Goal: Task Accomplishment & Management: Manage account settings

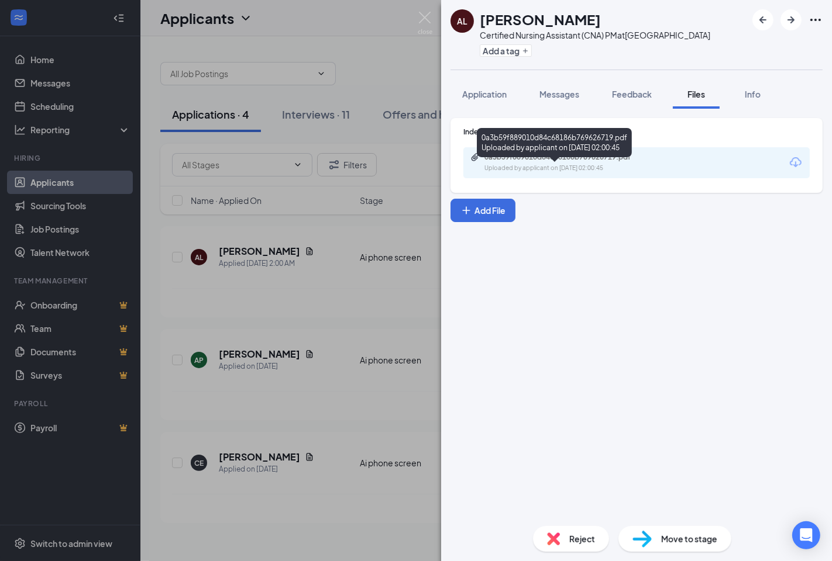
click at [551, 162] on div "0a3b59f889010d84c68186b769626719.pdf" at bounding box center [566, 157] width 164 height 9
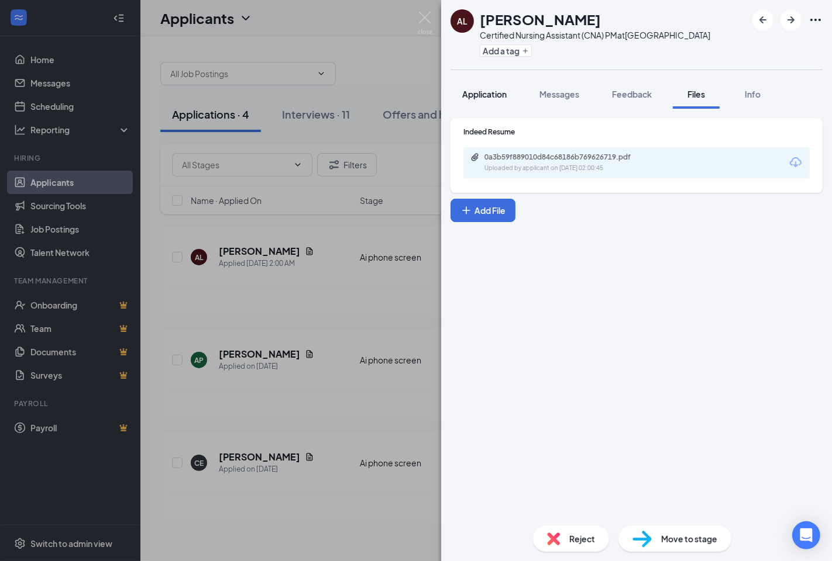
click at [495, 99] on span "Application" at bounding box center [484, 94] width 44 height 11
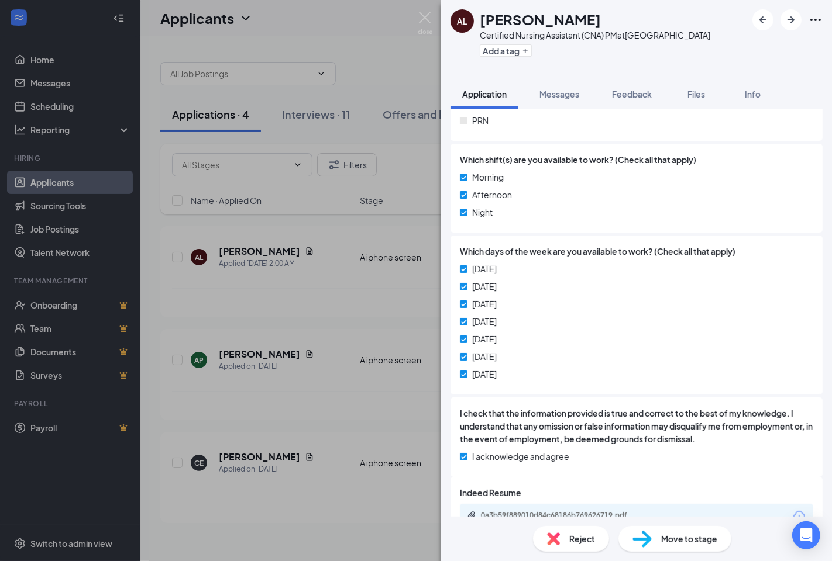
scroll to position [714, 0]
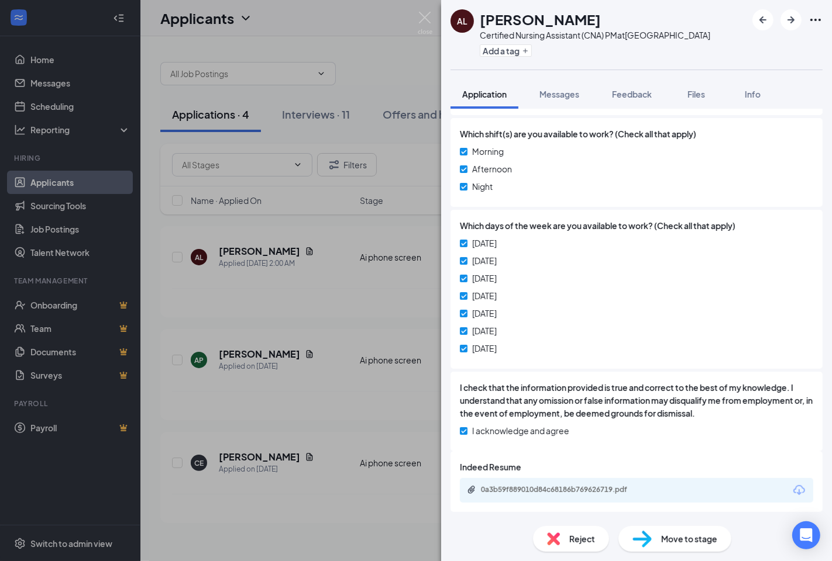
click at [675, 544] on span "Move to stage" at bounding box center [689, 539] width 56 height 13
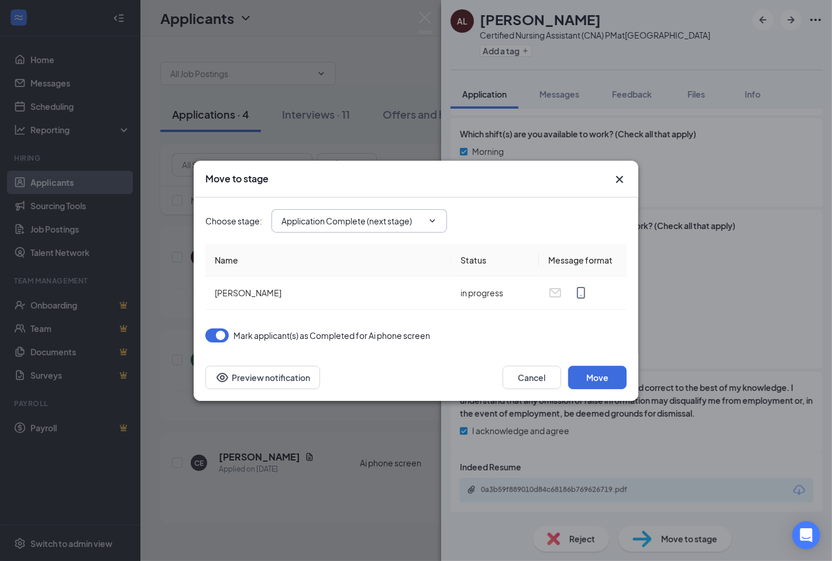
click at [425, 220] on span at bounding box center [431, 220] width 12 height 9
click at [430, 220] on icon "ChevronDown" at bounding box center [432, 220] width 5 height 3
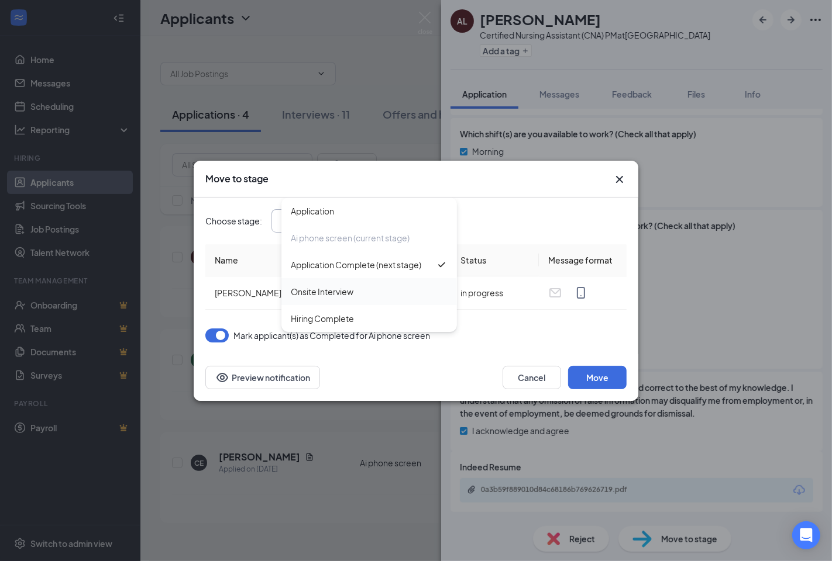
click at [350, 291] on div "Onsite Interview" at bounding box center [322, 291] width 63 height 13
type input "Onsite Interview"
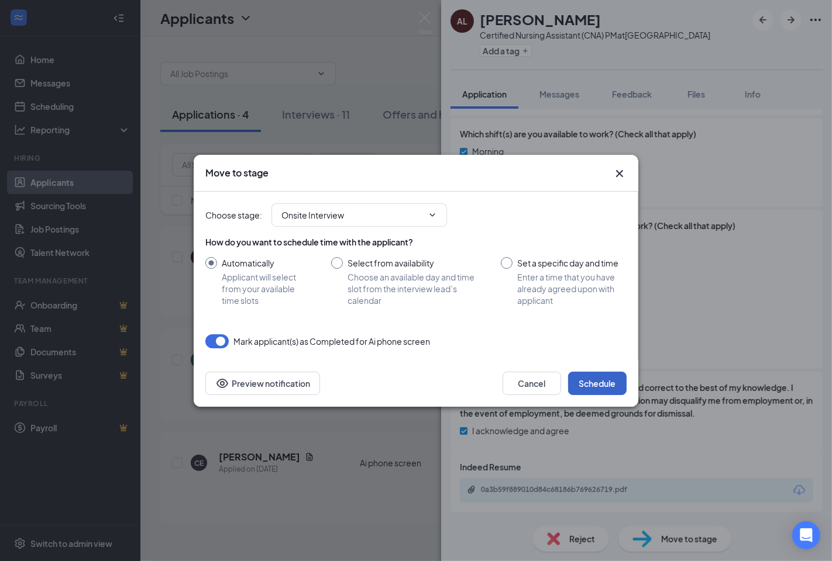
click at [605, 386] on button "Schedule" at bounding box center [597, 383] width 58 height 23
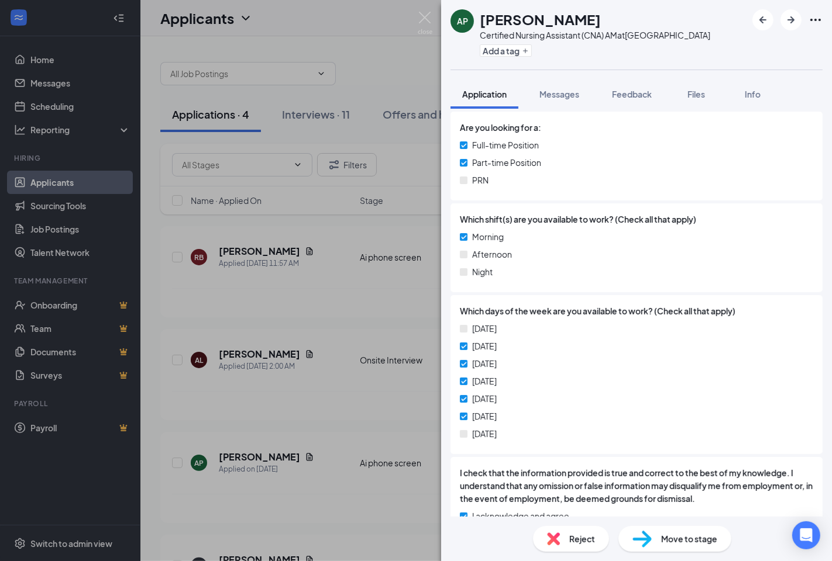
scroll to position [650, 0]
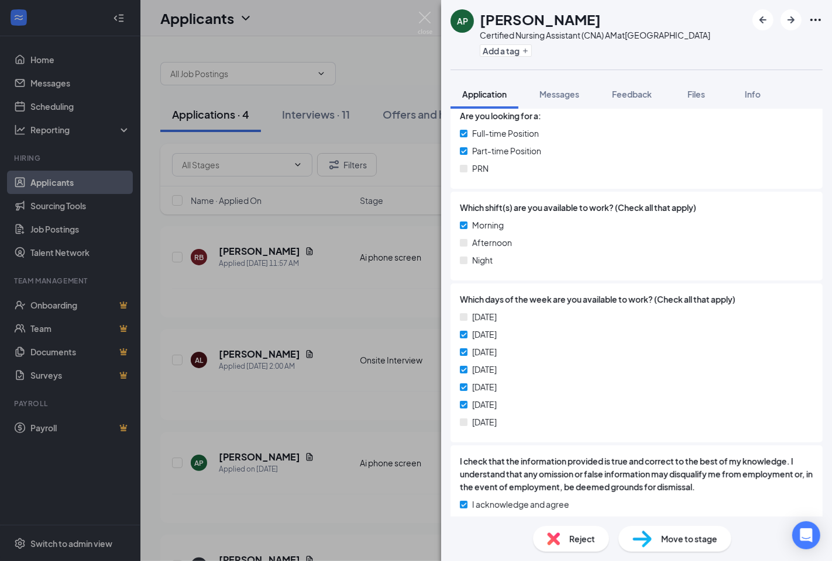
click at [580, 542] on span "Reject" at bounding box center [582, 539] width 26 height 13
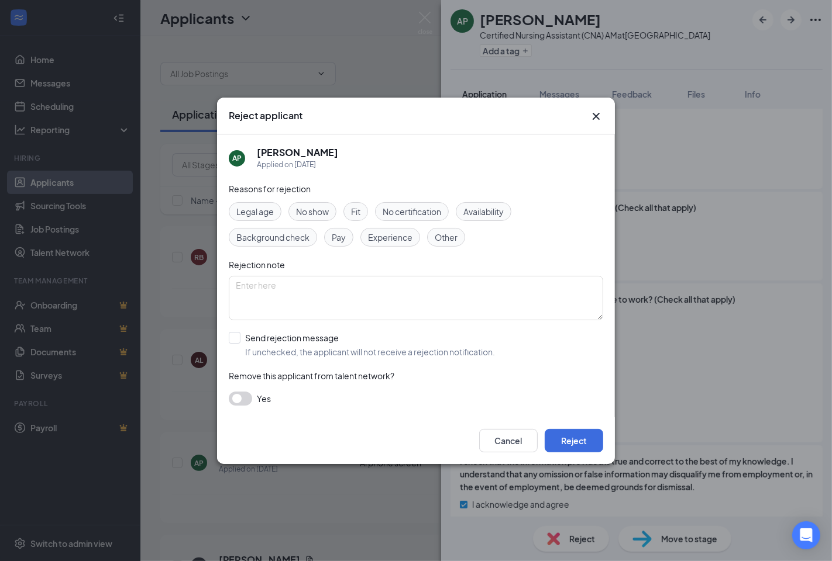
click at [484, 209] on span "Availability" at bounding box center [483, 211] width 40 height 13
click at [576, 439] on button "Reject" at bounding box center [574, 440] width 58 height 23
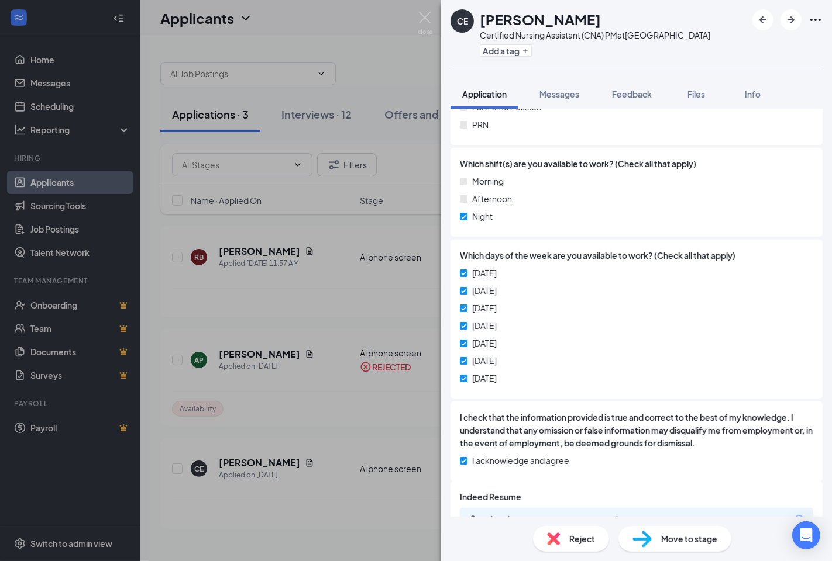
scroll to position [733, 0]
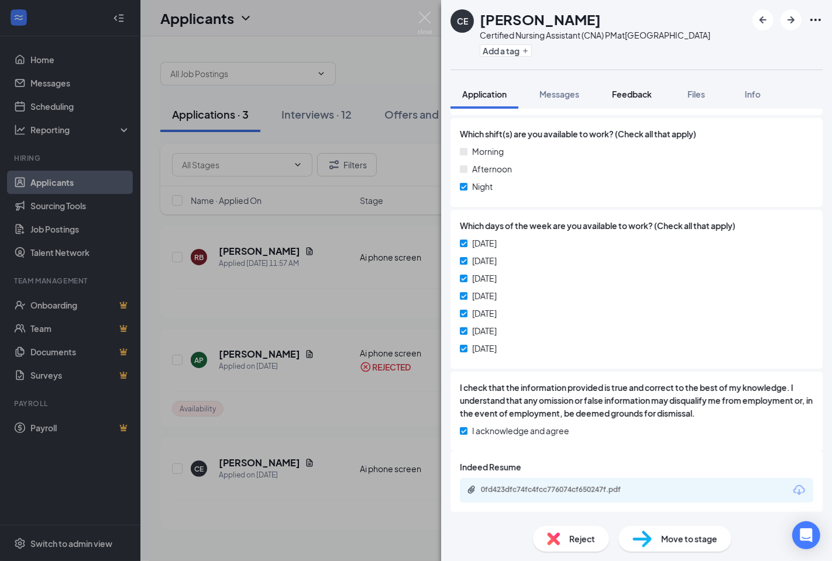
click at [626, 99] on span "Feedback" at bounding box center [632, 94] width 40 height 11
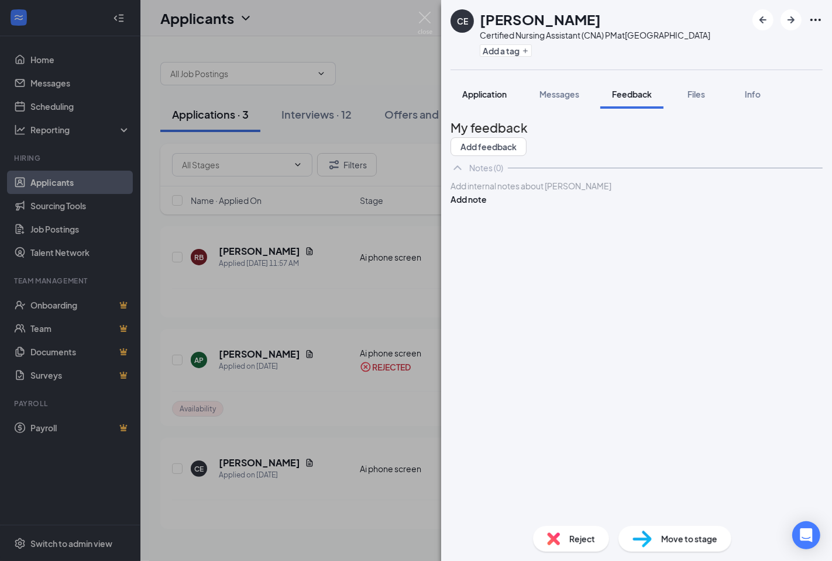
click at [499, 99] on span "Application" at bounding box center [484, 94] width 44 height 11
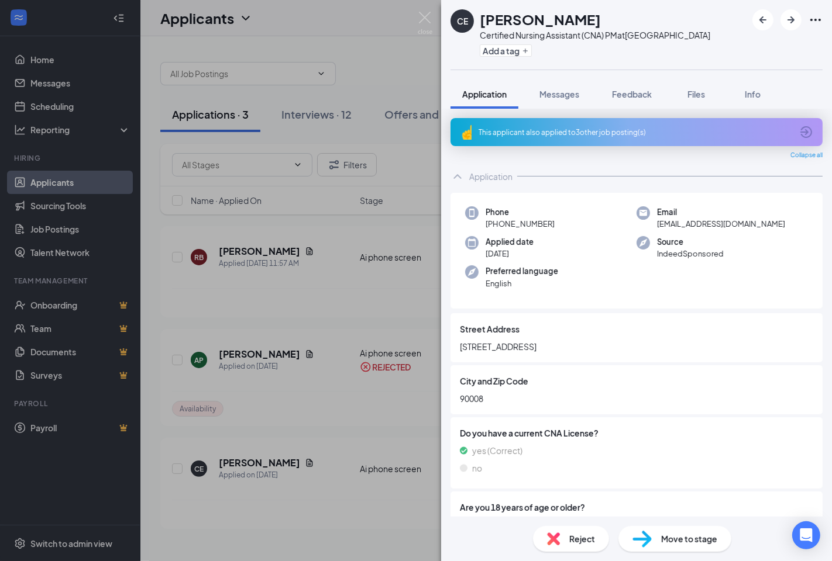
click at [524, 137] on div "This applicant also applied to 3 other job posting(s)" at bounding box center [634, 133] width 313 height 10
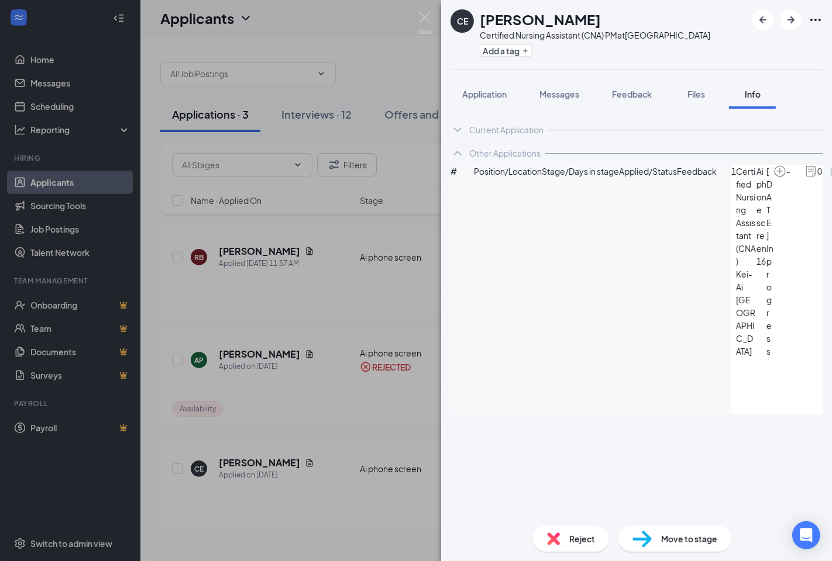
drag, startPoint x: 530, startPoint y: 323, endPoint x: 688, endPoint y: 343, distance: 159.1
drag, startPoint x: 688, startPoint y: 343, endPoint x: 663, endPoint y: 330, distance: 28.0
click at [481, 136] on div "Current Application" at bounding box center [506, 130] width 74 height 12
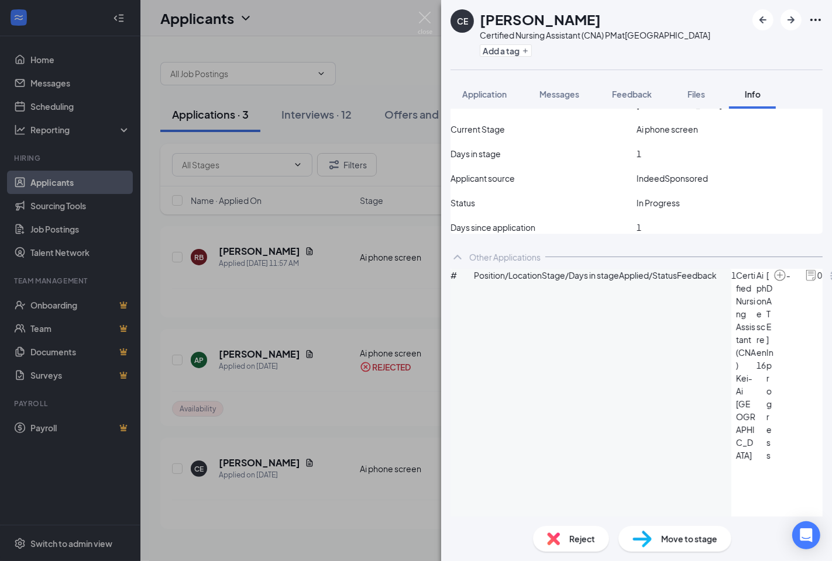
scroll to position [195, 0]
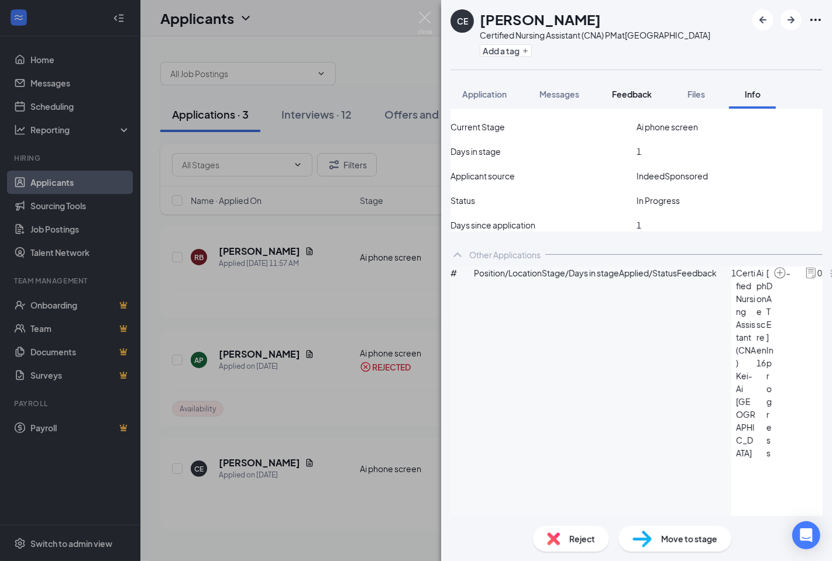
click at [635, 99] on span "Feedback" at bounding box center [632, 94] width 40 height 11
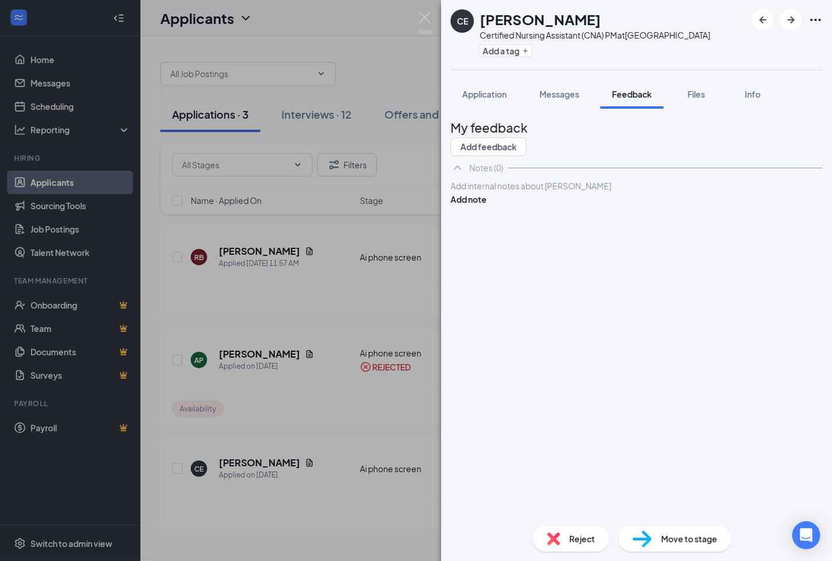
click at [609, 192] on div at bounding box center [636, 186] width 371 height 12
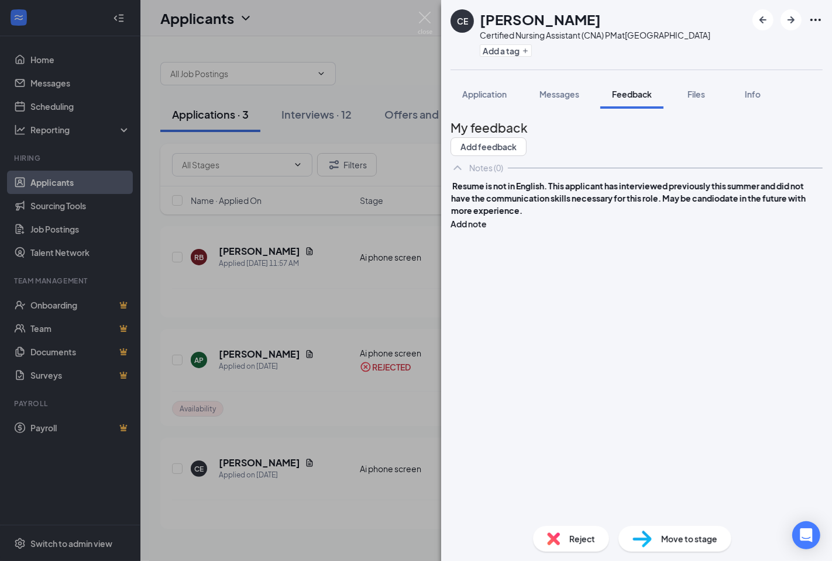
click at [570, 216] on span "Resume is not in English. This applicant has interviewed previously this summer…" at bounding box center [629, 198] width 356 height 35
drag, startPoint x: 574, startPoint y: 230, endPoint x: 468, endPoint y: 228, distance: 105.9
click at [468, 228] on div "Resume is not in English. This applicant has interviewed previously this summer…" at bounding box center [636, 205] width 372 height 51
click at [657, 205] on div "This applicant has interviewed previously this summer and did not have the comm…" at bounding box center [636, 192] width 371 height 25
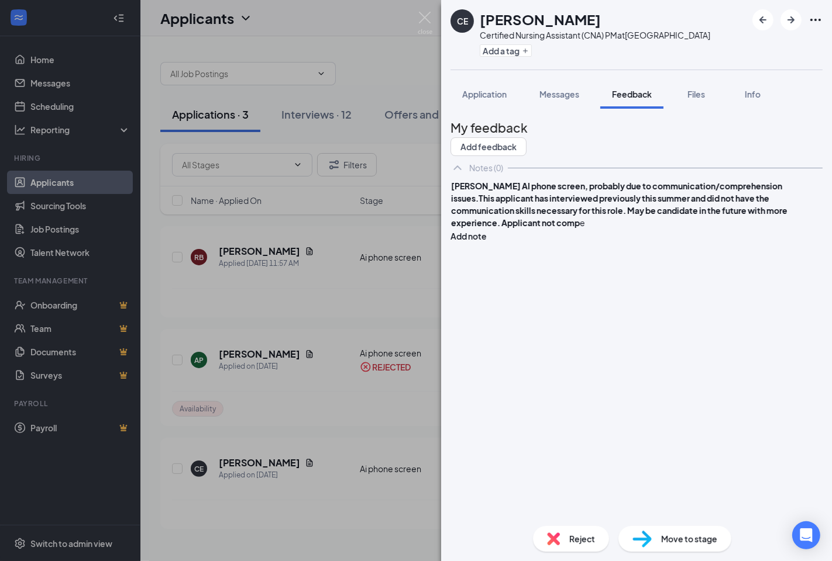
click at [688, 229] on div "[PERSON_NAME] AI phone screen, probably due to communication/comprehension issu…" at bounding box center [636, 204] width 371 height 49
drag, startPoint x: 683, startPoint y: 283, endPoint x: 590, endPoint y: 281, distance: 93.0
click at [590, 229] on div "[PERSON_NAME] AI phone screen, probably due to communication/comprehension issu…" at bounding box center [636, 204] width 371 height 49
click at [635, 373] on div "My feedback Add feedback Notes (0) [PERSON_NAME] AI phone screen, probably due …" at bounding box center [636, 317] width 372 height 399
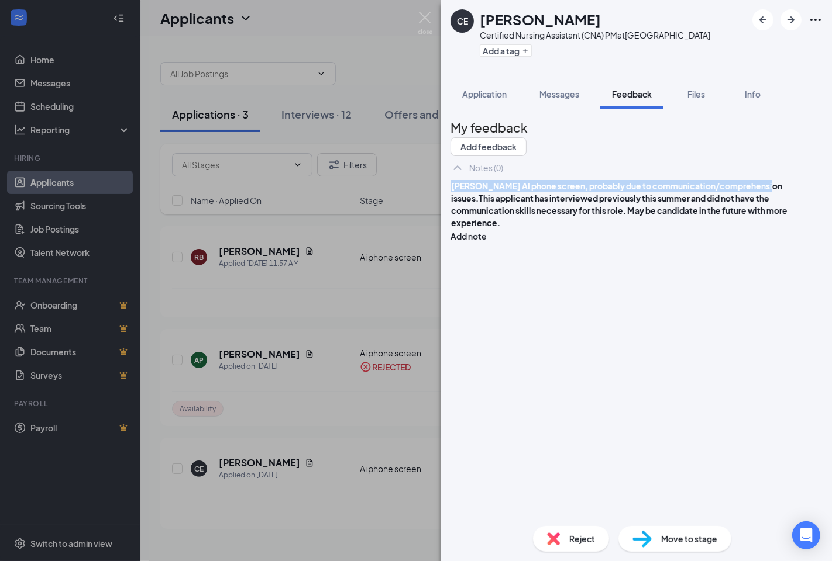
drag, startPoint x: 632, startPoint y: 244, endPoint x: 457, endPoint y: 224, distance: 175.5
click at [457, 224] on div "[PERSON_NAME] AI phone screen, probably due to communication/comprehension issu…" at bounding box center [636, 211] width 372 height 63
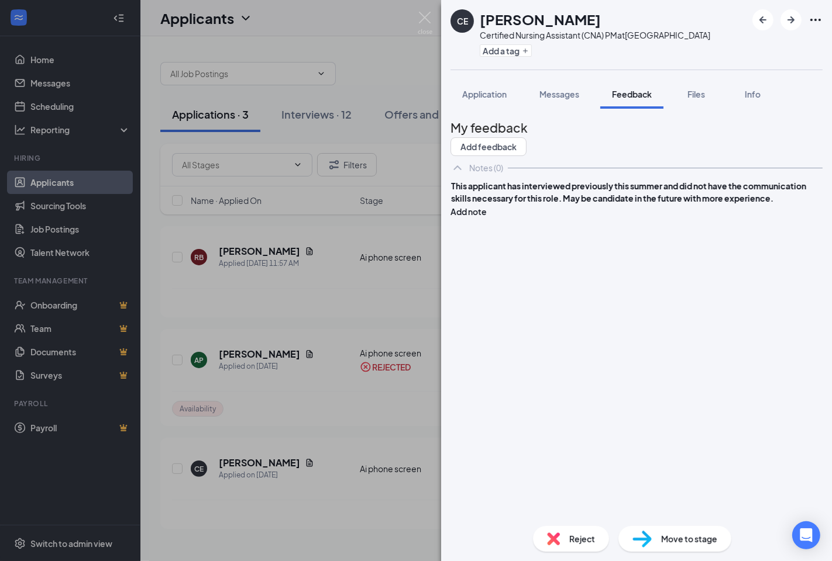
click at [662, 205] on div "This applicant has interviewed previously this summer and did not have the comm…" at bounding box center [636, 192] width 371 height 25
drag, startPoint x: 732, startPoint y: 254, endPoint x: 666, endPoint y: 253, distance: 66.7
click at [666, 216] on span "This applicant has interviewed previously this summer and did not have the comm…" at bounding box center [631, 198] width 360 height 35
click at [703, 216] on span "This applicant has interviewed previously this summer and did not have the comm…" at bounding box center [631, 198] width 360 height 35
drag, startPoint x: 696, startPoint y: 256, endPoint x: 657, endPoint y: 253, distance: 38.7
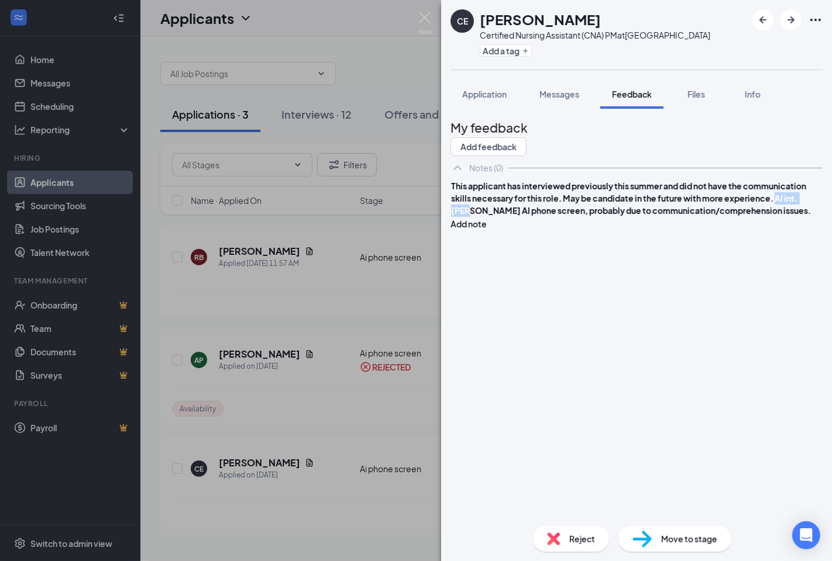
click at [657, 216] on span "This applicant has interviewed previously this summer and did not have the comm…" at bounding box center [631, 198] width 360 height 35
click at [722, 216] on span "This applicant has interviewed previously this summer and did not have the comm…" at bounding box center [630, 198] width 359 height 35
click at [487, 230] on button "Add note" at bounding box center [468, 224] width 36 height 13
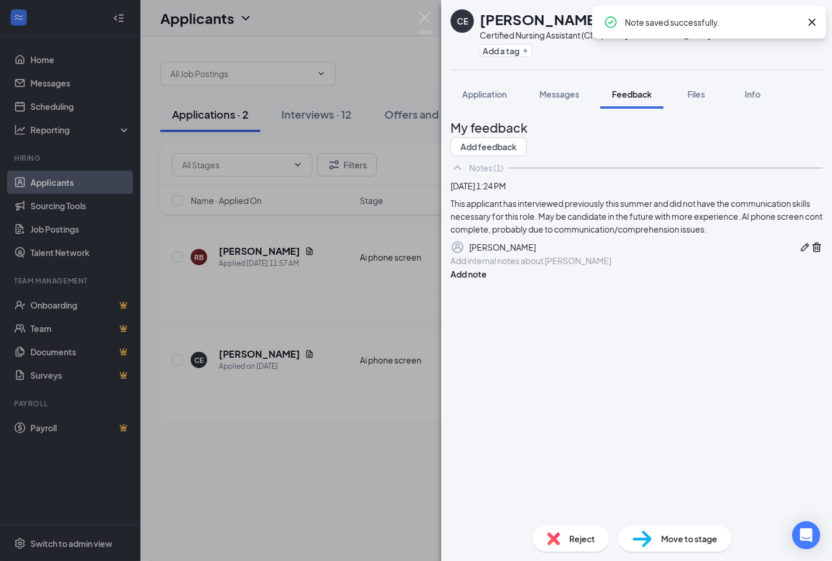
click at [584, 537] on span "Reject" at bounding box center [582, 539] width 26 height 13
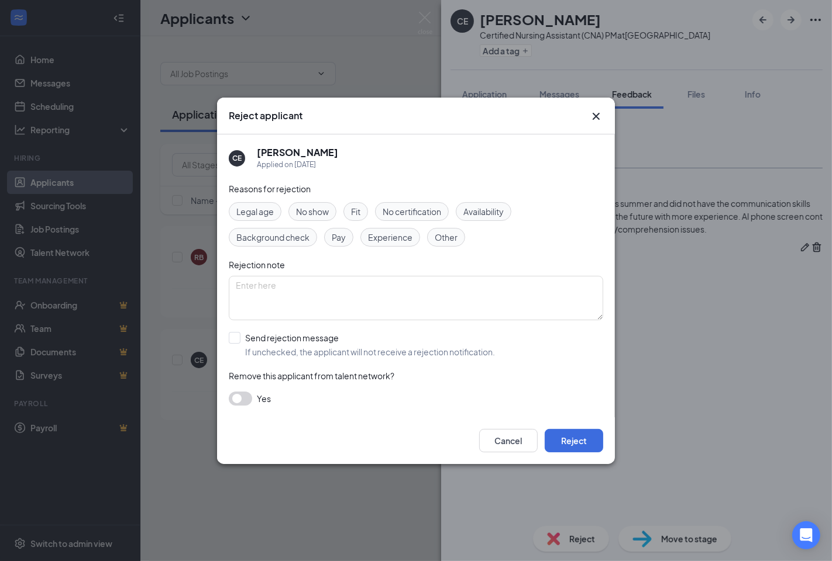
click at [360, 211] on span "Fit" at bounding box center [355, 211] width 9 height 13
click at [394, 234] on span "Experience" at bounding box center [390, 237] width 44 height 13
click at [446, 236] on span "Other" at bounding box center [446, 237] width 23 height 13
click at [585, 437] on button "Reject" at bounding box center [574, 440] width 58 height 23
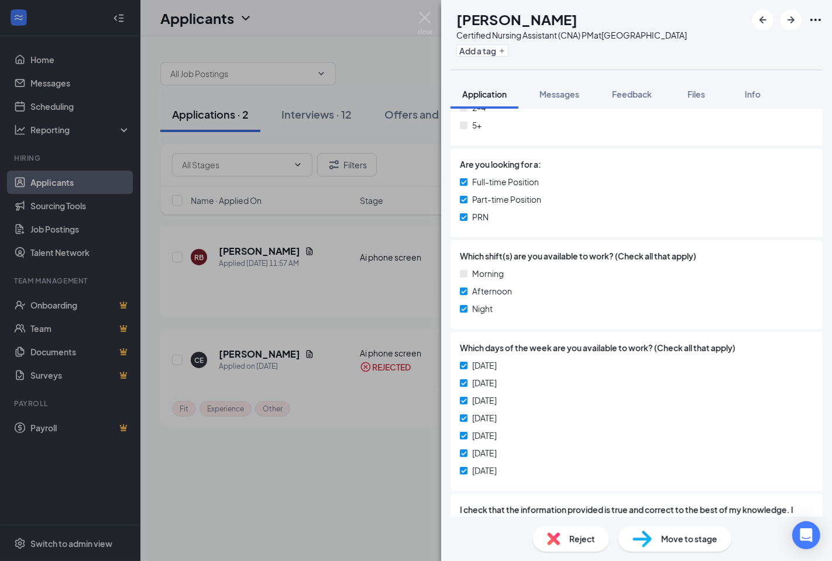
scroll to position [585, 0]
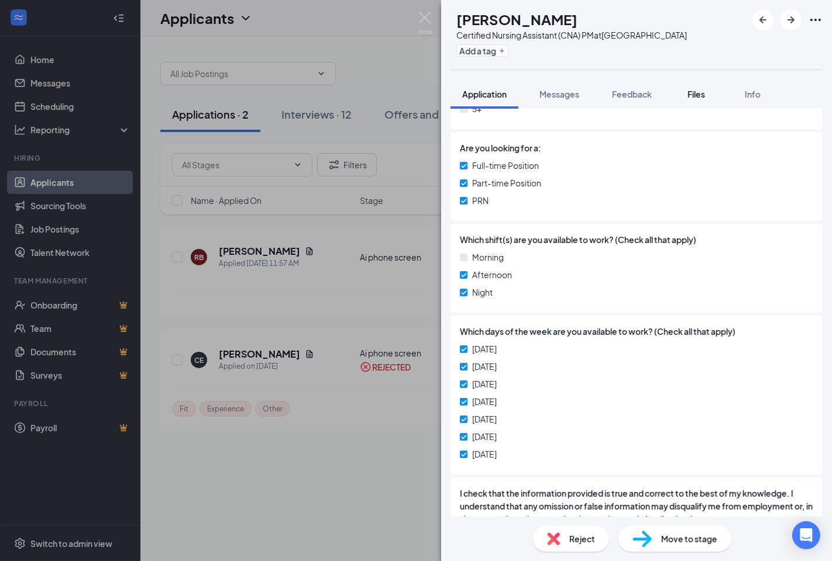
click at [693, 99] on span "Files" at bounding box center [696, 94] width 18 height 11
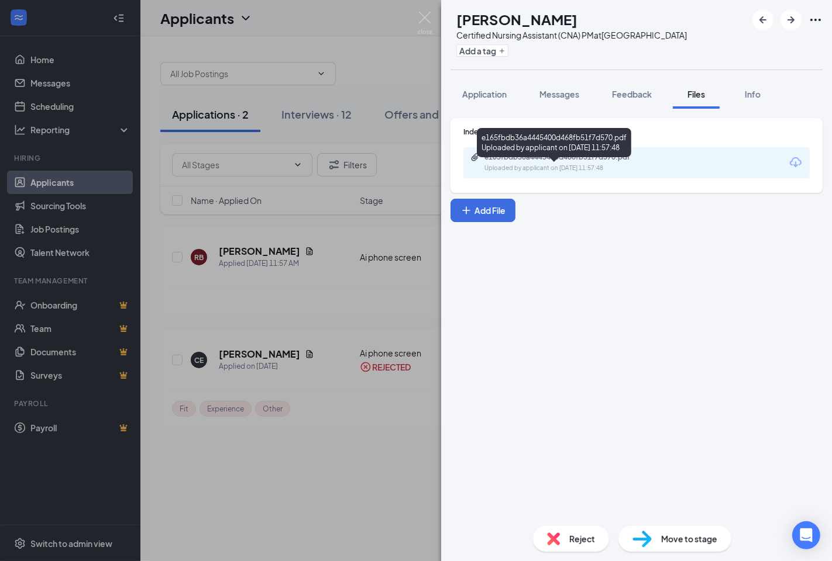
click at [595, 162] on div "e165fbdb36a4445400d468fb51f7d570.pdf" at bounding box center [566, 157] width 164 height 9
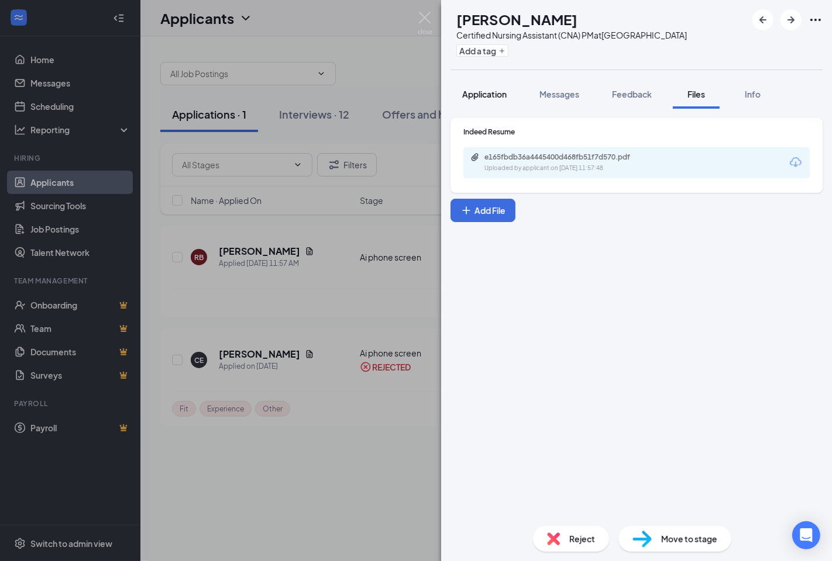
click at [490, 99] on span "Application" at bounding box center [484, 94] width 44 height 11
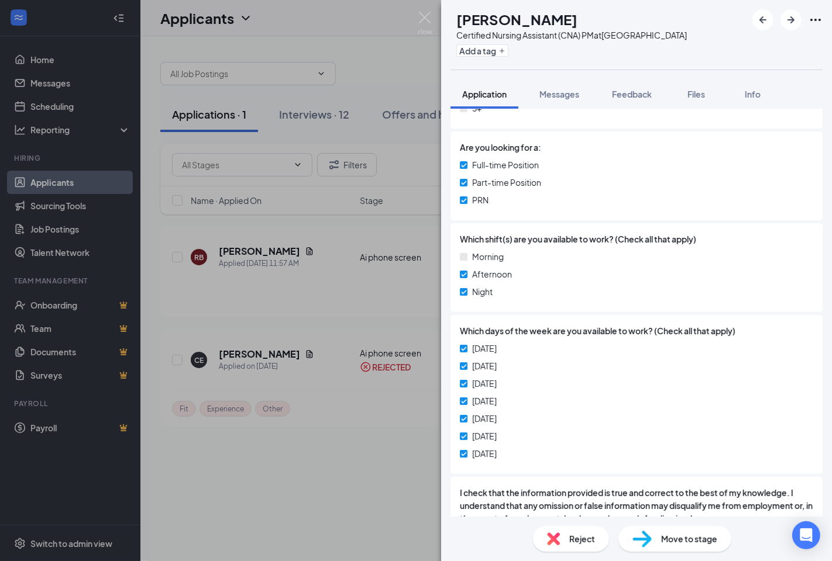
scroll to position [701, 0]
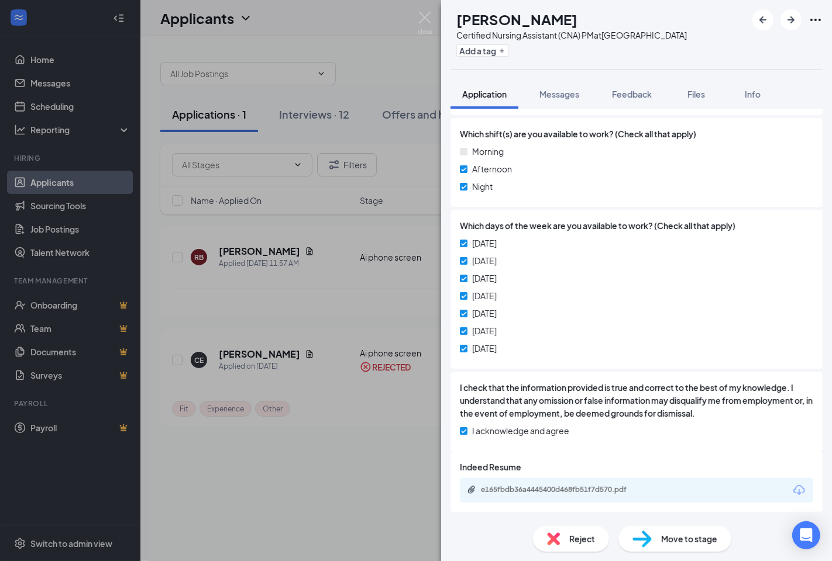
click at [667, 536] on span "Move to stage" at bounding box center [689, 539] width 56 height 13
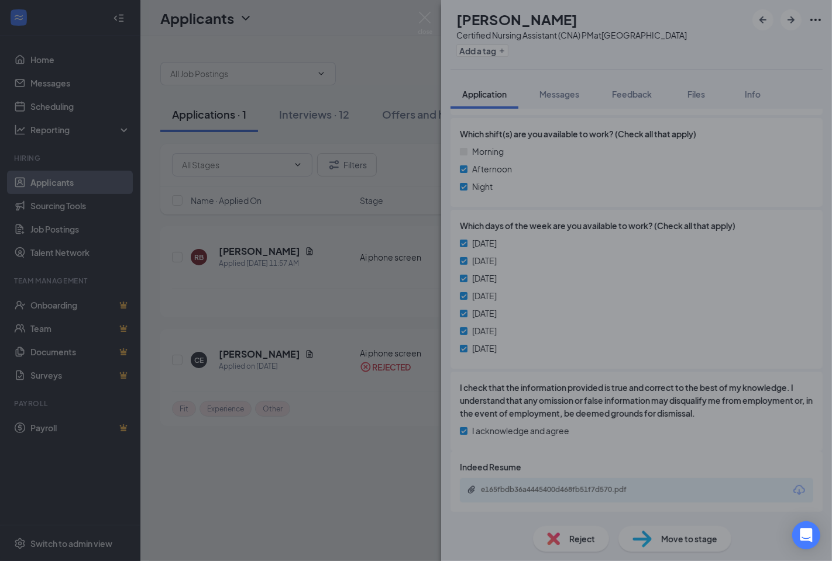
scroll to position [697, 0]
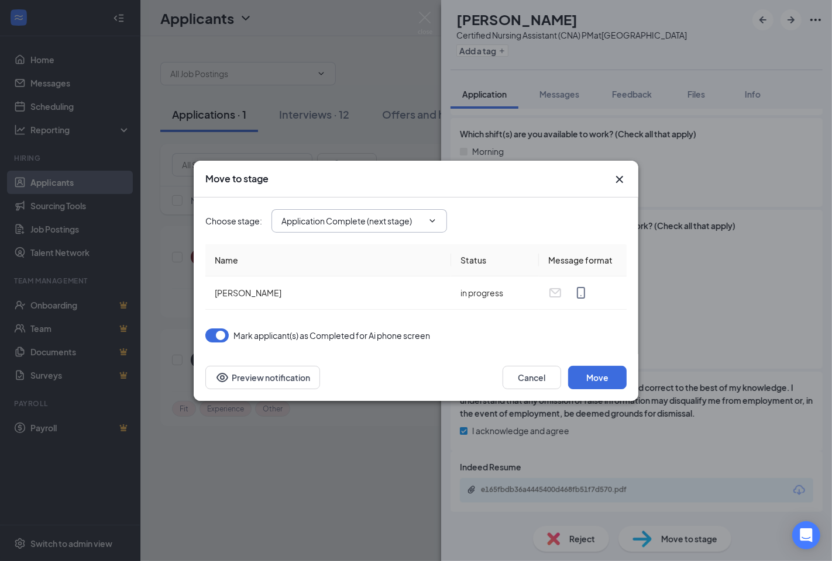
click at [425, 223] on span at bounding box center [431, 220] width 12 height 9
click at [435, 221] on icon "ChevronDown" at bounding box center [432, 220] width 9 height 9
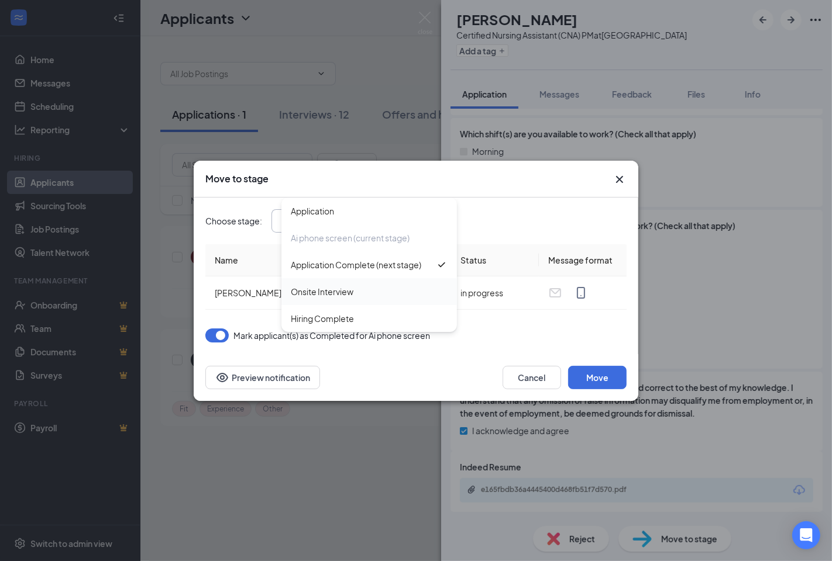
click at [322, 293] on div "Onsite Interview" at bounding box center [322, 291] width 63 height 13
type input "Onsite Interview"
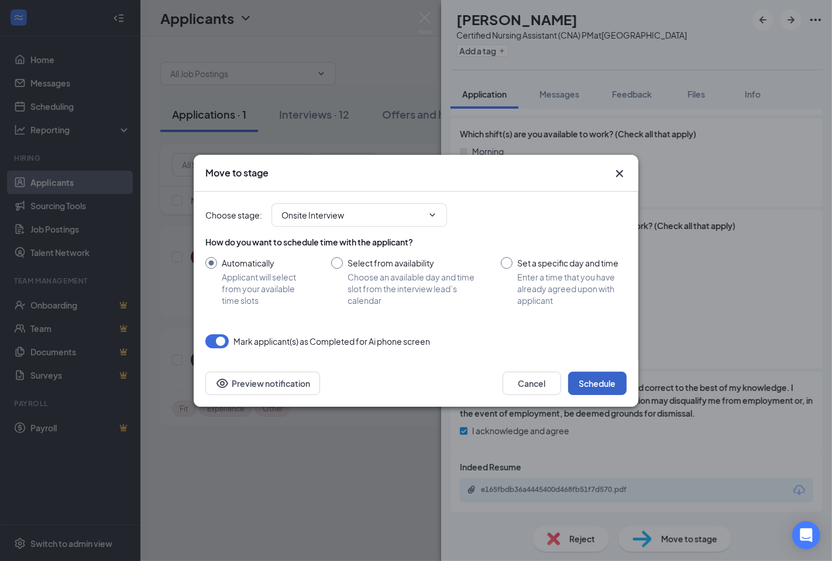
click at [604, 379] on button "Schedule" at bounding box center [597, 383] width 58 height 23
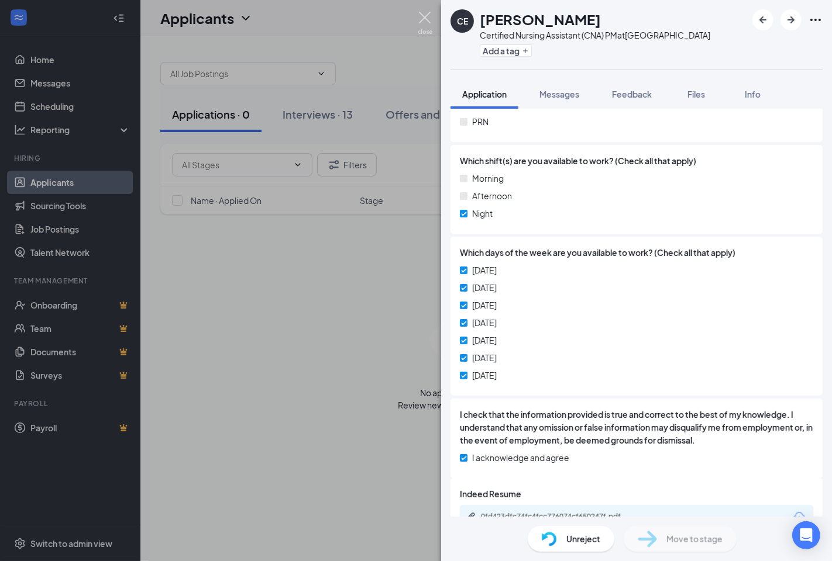
click at [423, 15] on img at bounding box center [425, 23] width 15 height 23
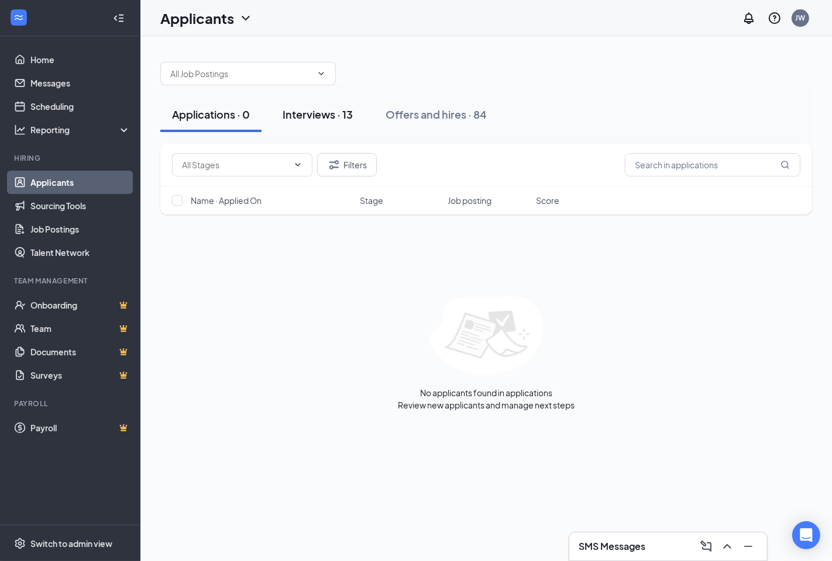
click at [326, 113] on div "Interviews · 13" at bounding box center [317, 114] width 70 height 15
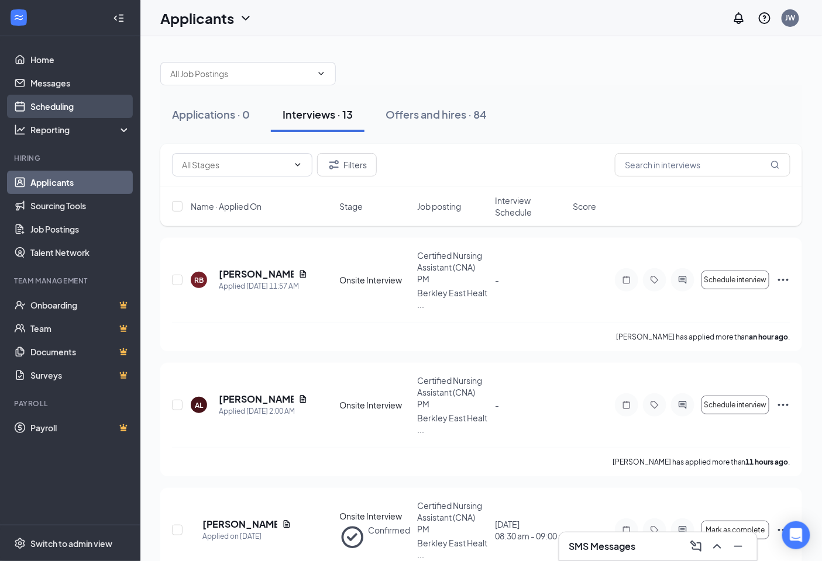
drag, startPoint x: 50, startPoint y: 98, endPoint x: 63, endPoint y: 98, distance: 12.3
click at [50, 98] on link "Scheduling" at bounding box center [80, 106] width 100 height 23
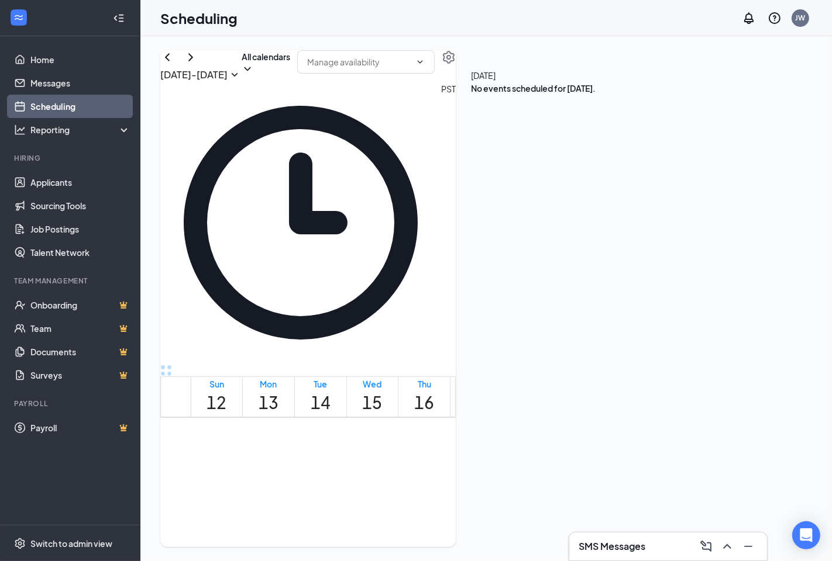
scroll to position [575, 0]
click at [444, 480] on div at bounding box center [444, 485] width 0 height 11
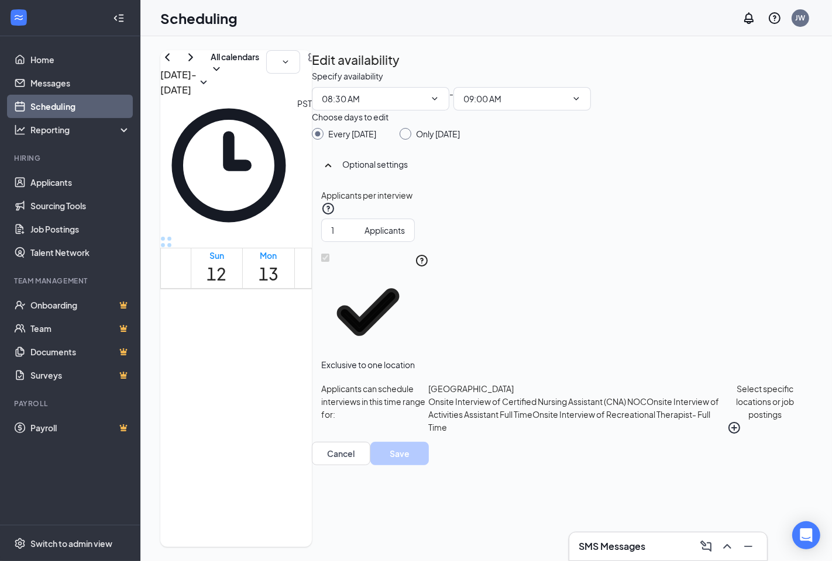
click at [408, 136] on input "Only [DATE]" at bounding box center [403, 132] width 8 height 8
radio input "true"
radio input "false"
click at [312, 70] on icon "TrashOutline" at bounding box center [312, 70] width 0 height 0
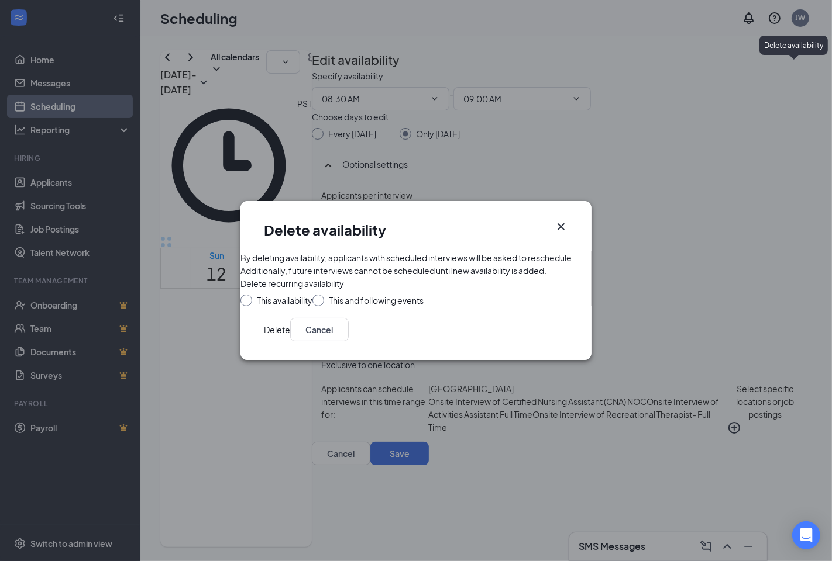
click at [252, 299] on div at bounding box center [246, 301] width 12 height 12
click at [249, 299] on input "This availability" at bounding box center [244, 299] width 8 height 8
radio input "true"
click at [290, 342] on button "Delete" at bounding box center [277, 329] width 26 height 23
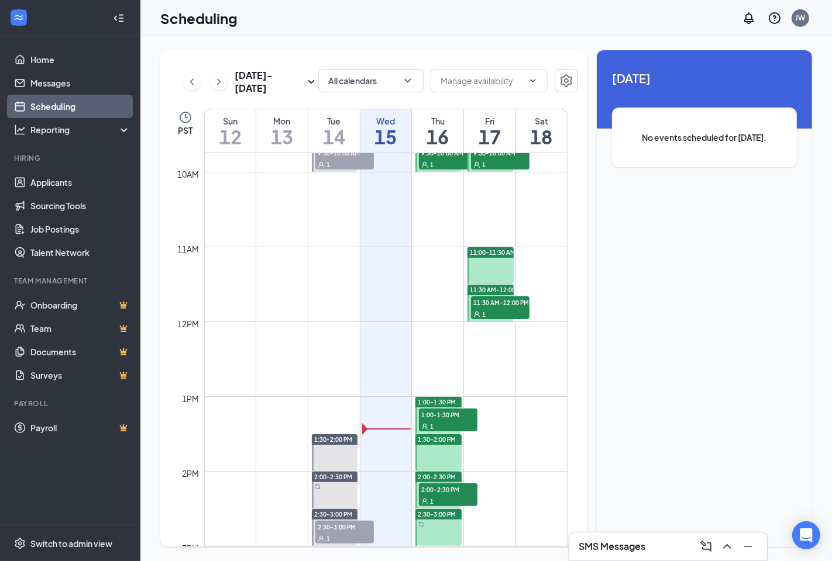
scroll to position [575, 0]
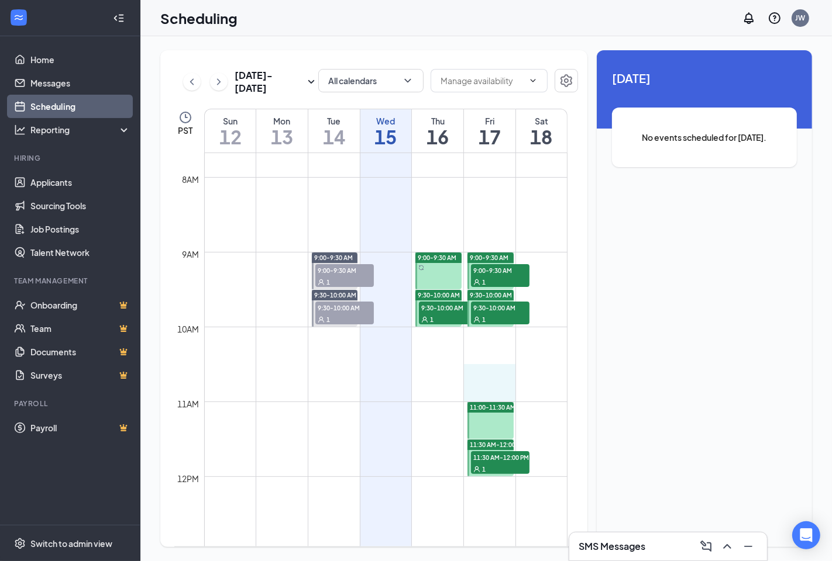
drag, startPoint x: 484, startPoint y: 368, endPoint x: 484, endPoint y: 390, distance: 21.6
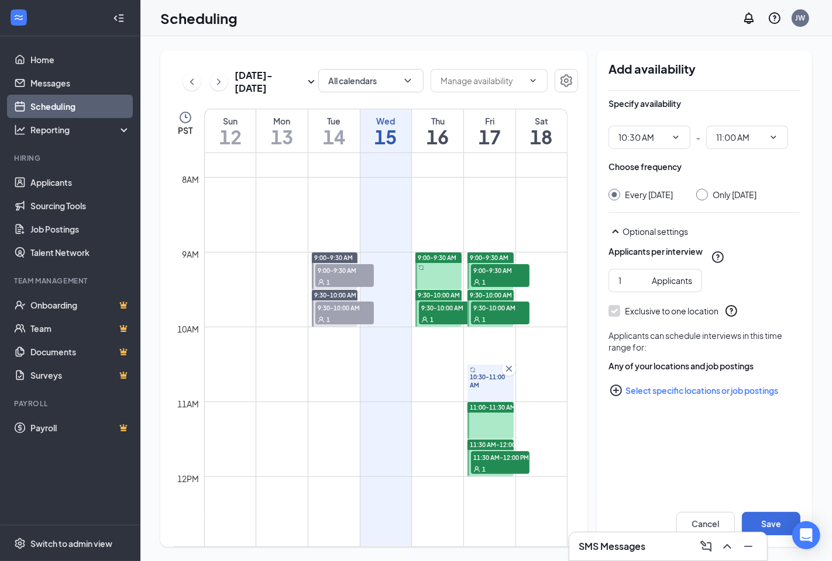
click at [698, 195] on input "Only Friday, Oct 17" at bounding box center [700, 193] width 8 height 8
radio input "true"
radio input "false"
click at [766, 521] on button "Save" at bounding box center [771, 523] width 58 height 23
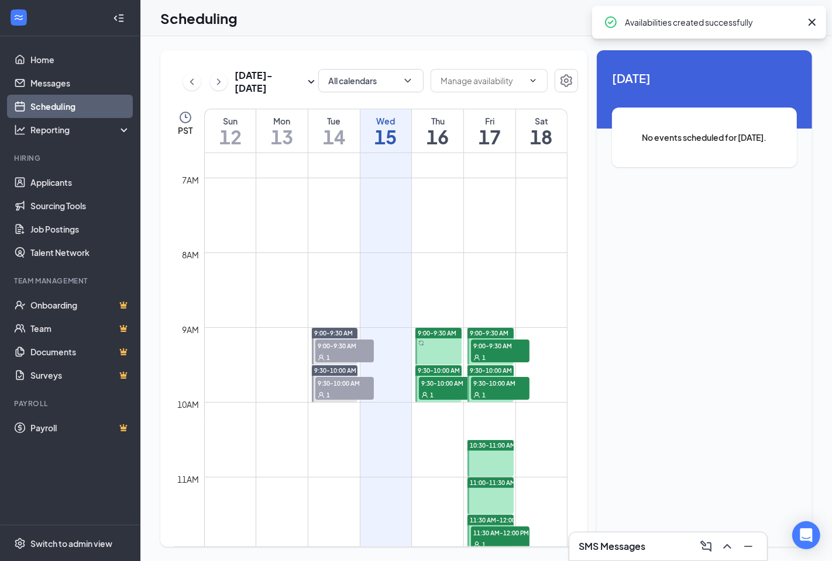
scroll to position [315, 0]
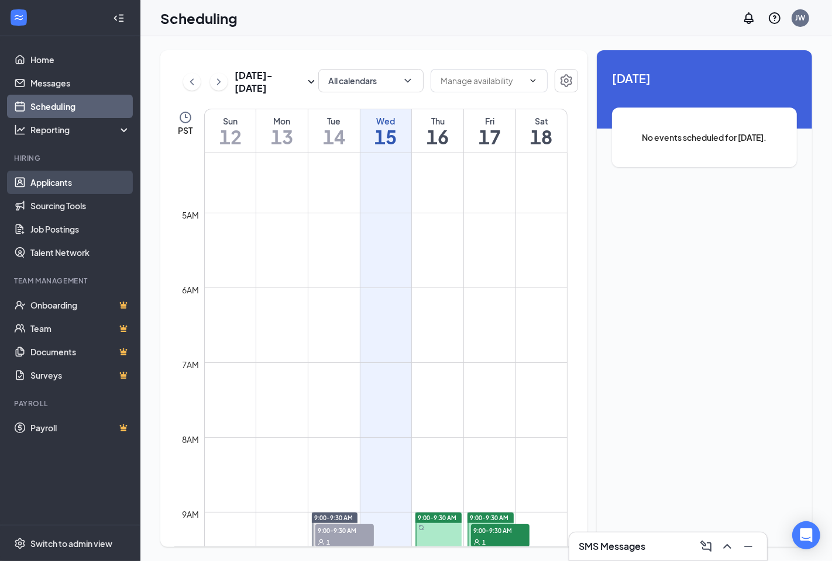
click at [69, 184] on link "Applicants" at bounding box center [80, 182] width 100 height 23
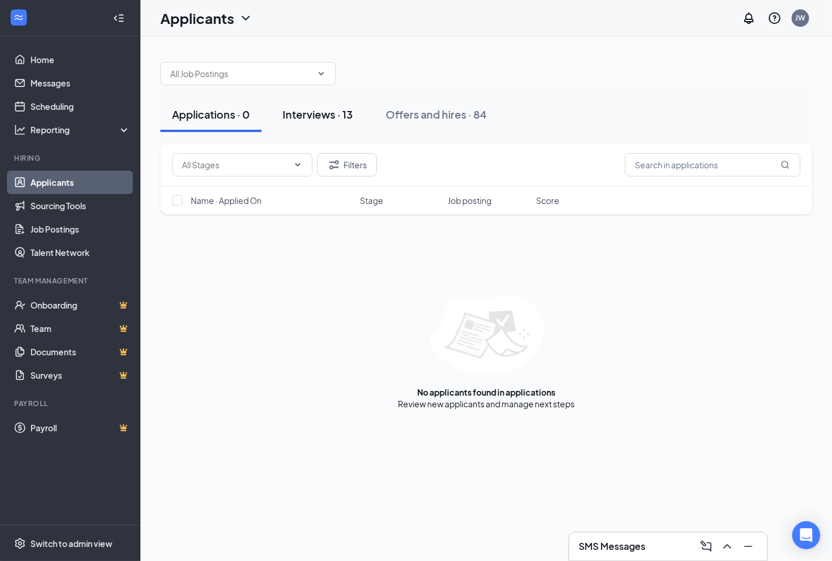
click at [343, 114] on div "Interviews · 13" at bounding box center [317, 114] width 70 height 15
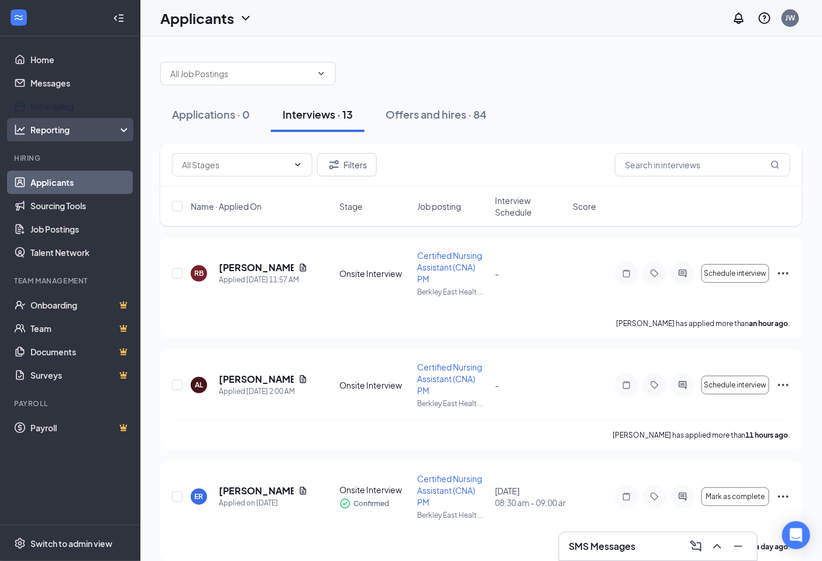
drag, startPoint x: 61, startPoint y: 102, endPoint x: 139, endPoint y: 118, distance: 79.4
click at [62, 102] on link "Scheduling" at bounding box center [80, 106] width 100 height 23
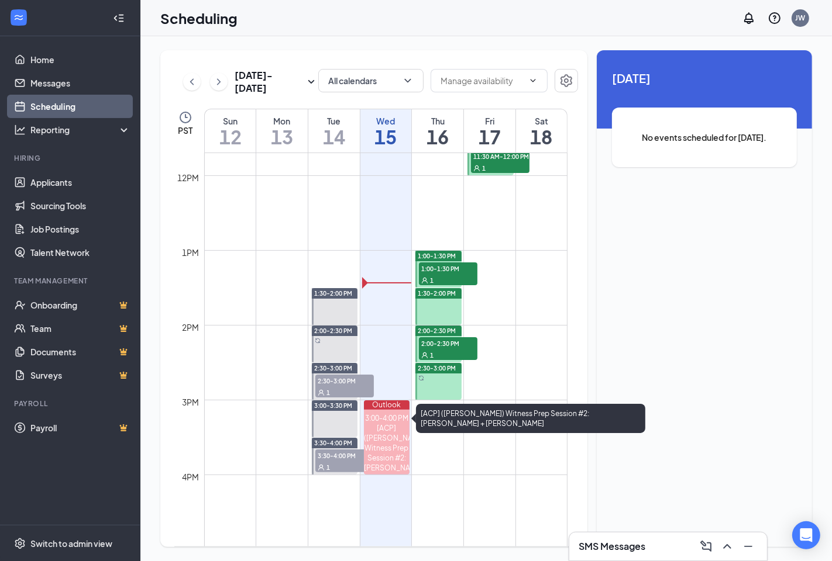
scroll to position [900, 0]
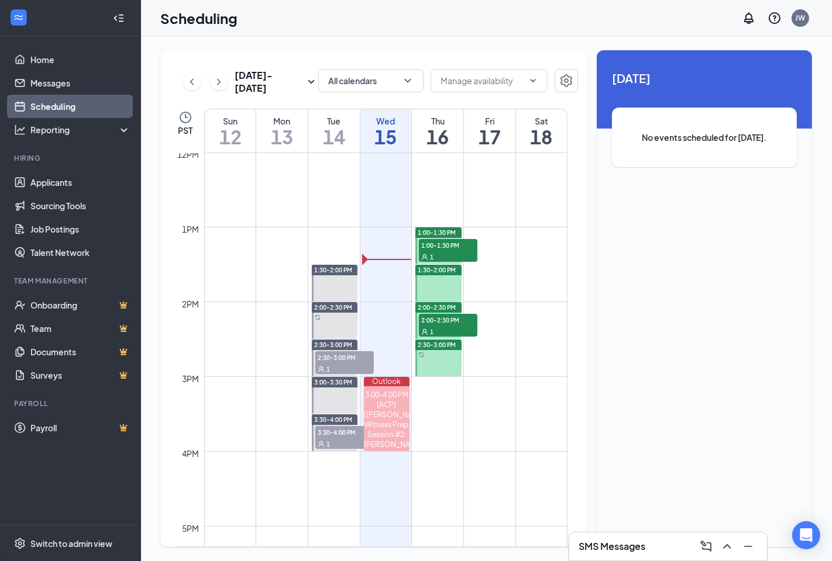
click at [343, 359] on span "2:30-3:00 PM" at bounding box center [344, 358] width 58 height 12
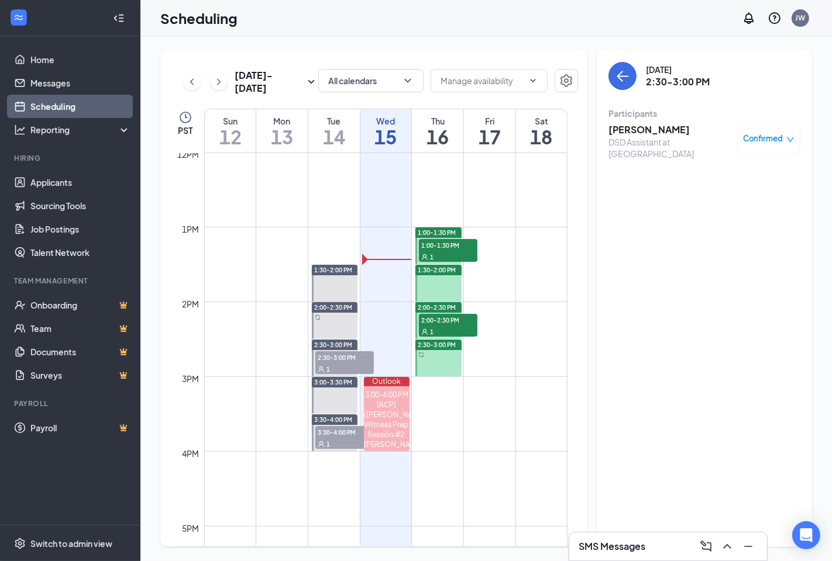
click at [642, 132] on h3 "[PERSON_NAME]" at bounding box center [669, 129] width 123 height 13
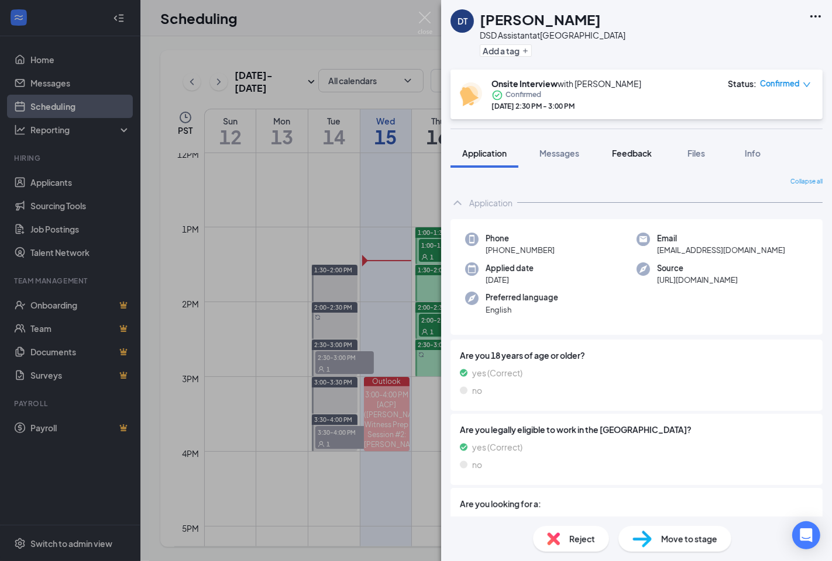
click at [648, 158] on span "Feedback" at bounding box center [632, 153] width 40 height 11
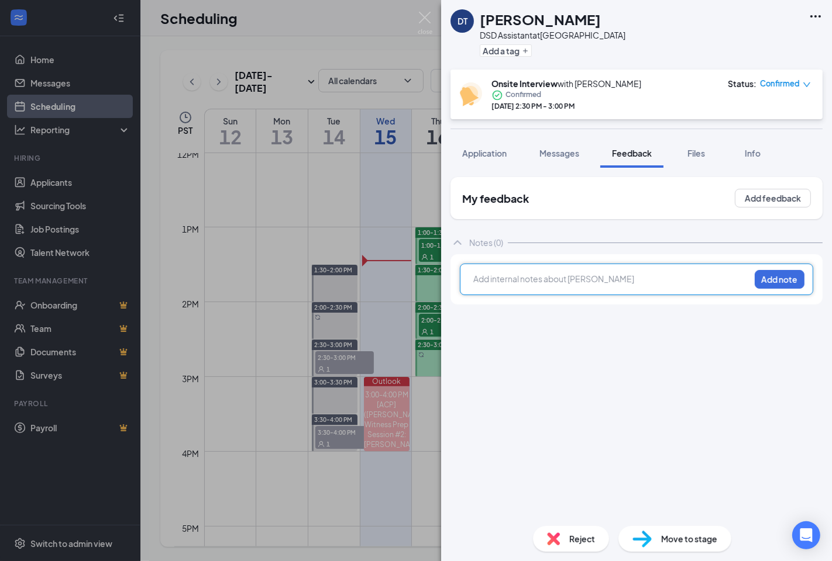
click at [581, 282] on div at bounding box center [611, 279] width 275 height 12
click at [782, 274] on button "Add note" at bounding box center [779, 279] width 50 height 19
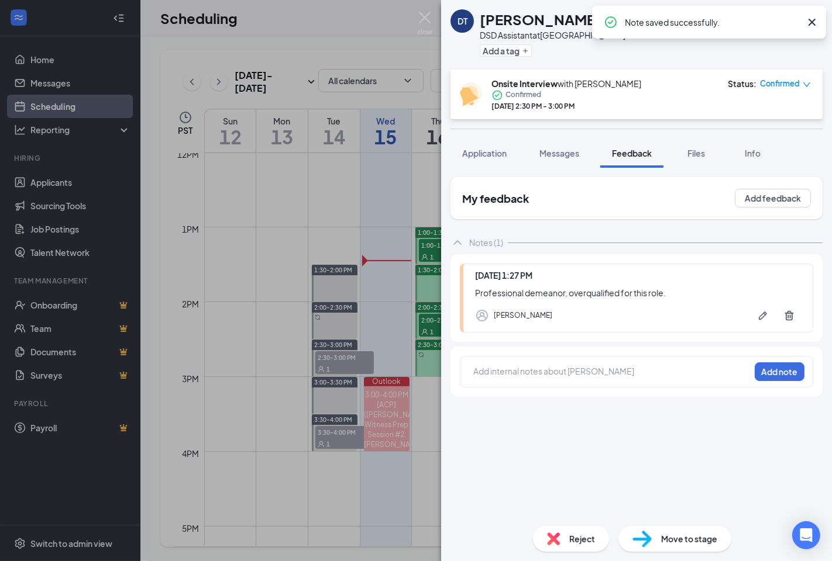
click at [585, 534] on span "Reject" at bounding box center [582, 539] width 26 height 13
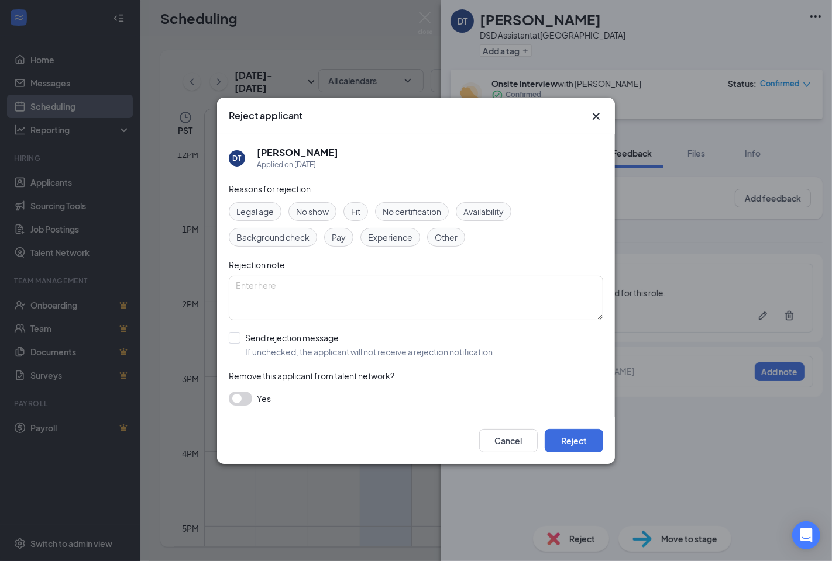
click at [357, 211] on span "Fit" at bounding box center [355, 211] width 9 height 13
click at [233, 339] on input "Send rejection message If unchecked, the applicant will not receive a rejection…" at bounding box center [362, 345] width 266 height 26
checkbox input "true"
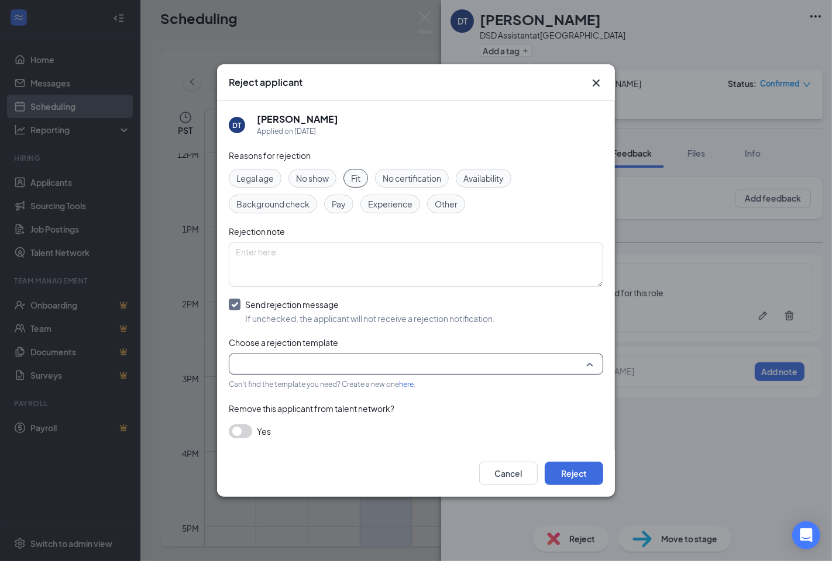
click at [249, 364] on input "search" at bounding box center [412, 364] width 352 height 20
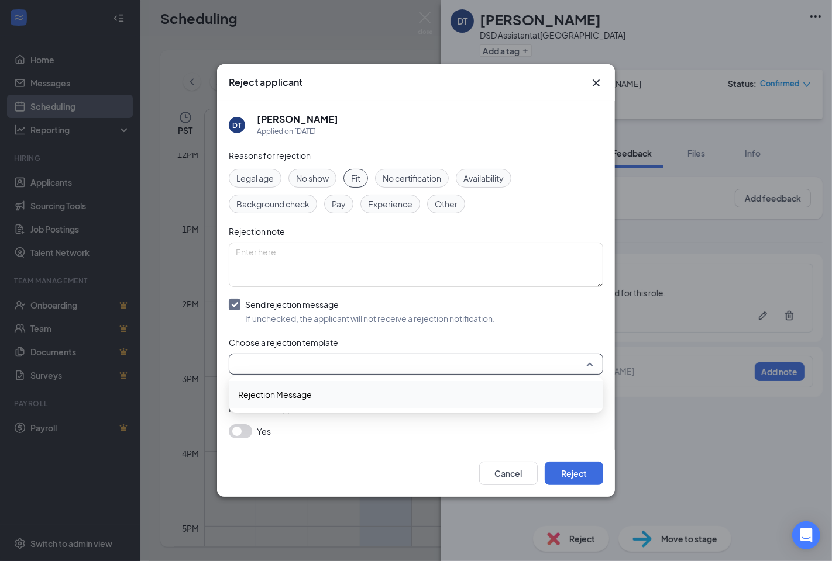
click at [256, 391] on span "Rejection Message" at bounding box center [275, 394] width 74 height 13
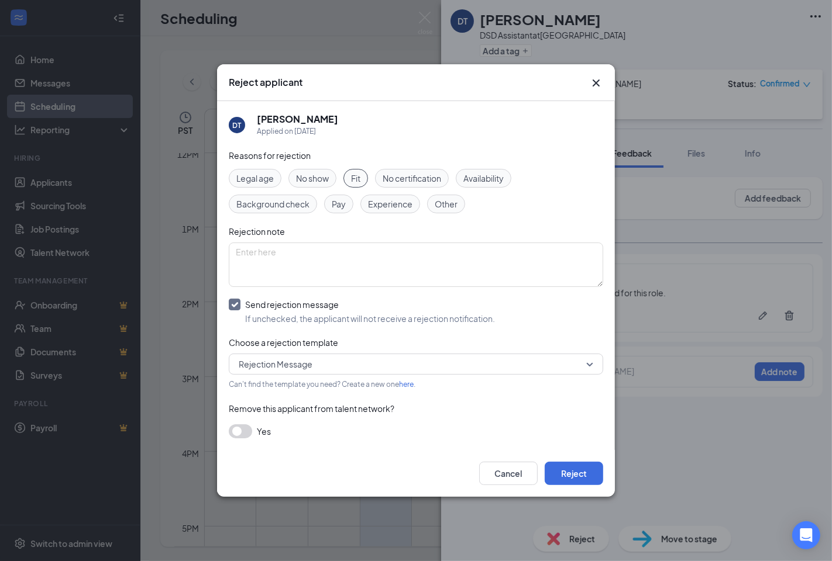
click at [434, 457] on div "Cancel Reject" at bounding box center [416, 473] width 398 height 47
click at [576, 477] on button "Reject" at bounding box center [574, 473] width 58 height 23
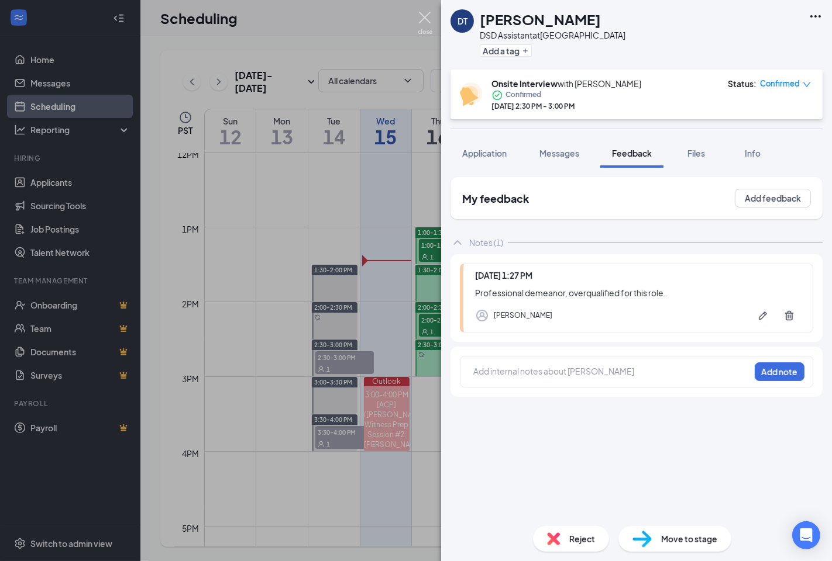
click at [423, 18] on img at bounding box center [425, 23] width 15 height 23
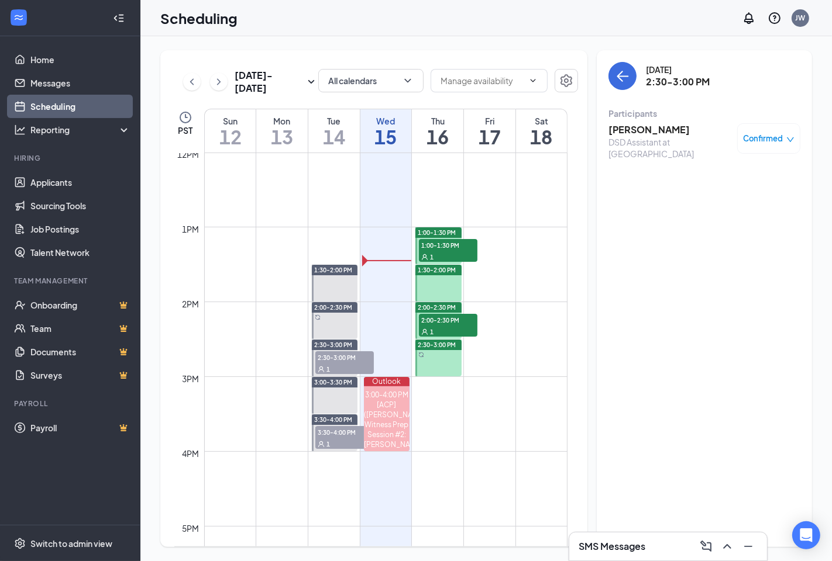
click at [346, 440] on div "1" at bounding box center [344, 444] width 58 height 12
click at [657, 133] on h3 "Naila Rosales" at bounding box center [669, 129] width 123 height 13
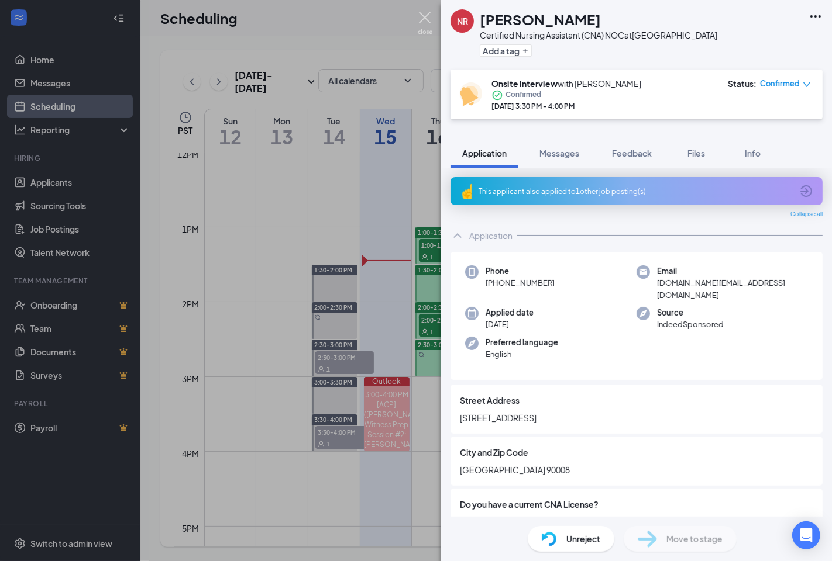
click at [421, 13] on img at bounding box center [425, 23] width 15 height 23
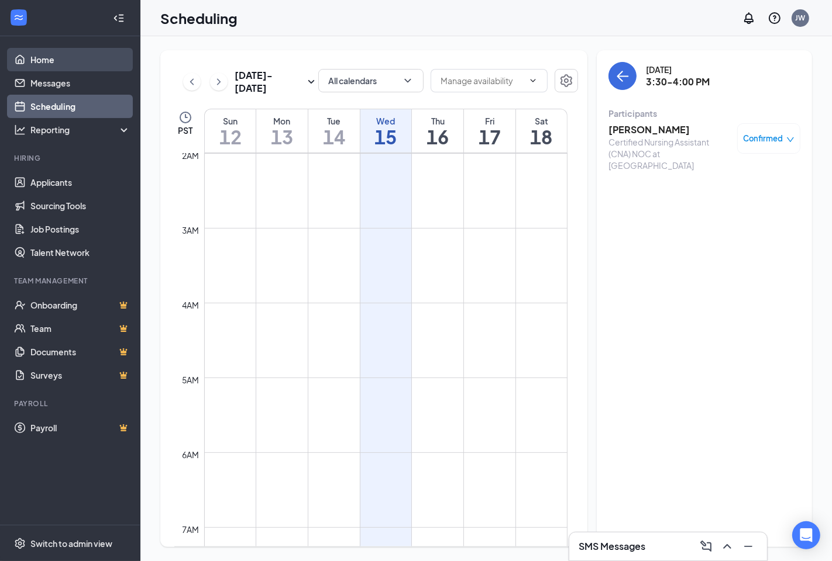
scroll to position [120, 0]
click at [59, 58] on link "Home" at bounding box center [80, 59] width 100 height 23
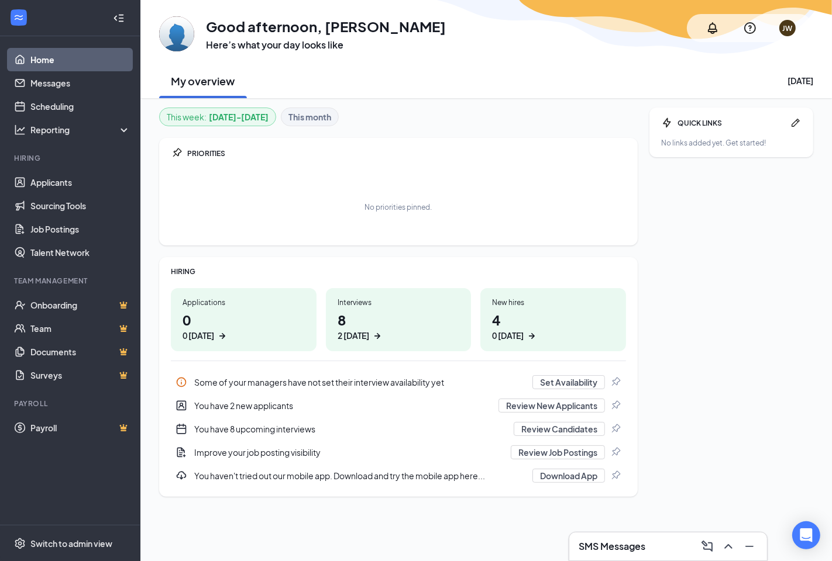
click at [669, 291] on div "QUICK LINKS No links added yet. Get started!" at bounding box center [731, 311] width 164 height 407
click at [691, 271] on div "QUICK LINKS No links added yet. Get started!" at bounding box center [731, 311] width 164 height 407
